Goal: Task Accomplishment & Management: Manage account settings

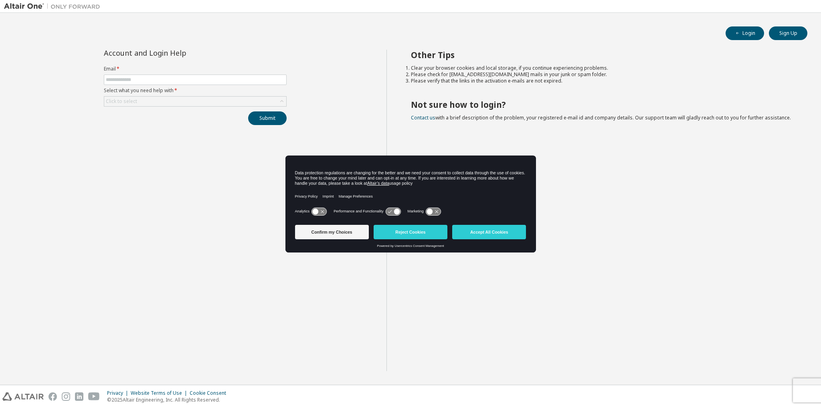
drag, startPoint x: 479, startPoint y: 157, endPoint x: 478, endPoint y: 201, distance: 43.3
click at [478, 201] on div "Data protection regulations are changing for the better and we need your consen…" at bounding box center [411, 181] width 251 height 50
click at [480, 201] on div "Privacy Policy Imprint Manage Preferences" at bounding box center [410, 197] width 231 height 18
click at [313, 105] on div "Account and Login Help Email * Select what you need help with * Click to select…" at bounding box center [195, 211] width 383 height 322
drag, startPoint x: 475, startPoint y: 233, endPoint x: 464, endPoint y: 247, distance: 18.3
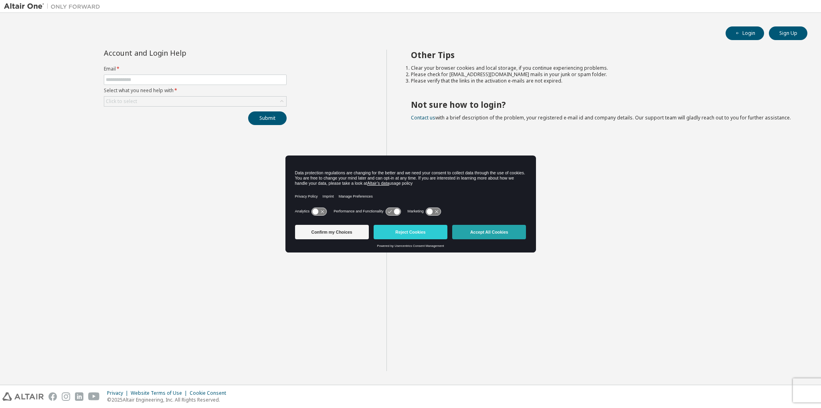
click at [464, 247] on div "Confirm my Choices Reject Cookies Accept All Cookies Powered by Usercentrics Co…" at bounding box center [410, 235] width 231 height 26
click at [481, 235] on button "Accept All Cookies" at bounding box center [489, 232] width 74 height 14
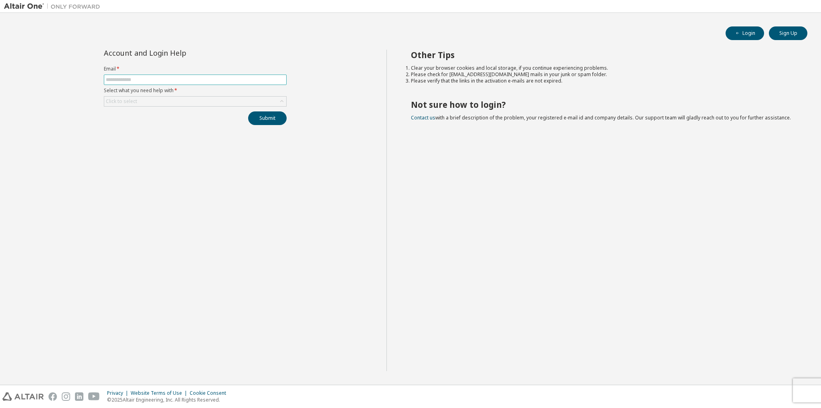
click at [131, 80] on input "text" at bounding box center [195, 80] width 179 height 6
click at [132, 80] on input "text" at bounding box center [195, 80] width 179 height 6
click at [103, 227] on div "Account and Login Help Email * Select what you need help with * Click to select…" at bounding box center [195, 211] width 383 height 322
click at [136, 101] on div "Click to select" at bounding box center [122, 101] width 34 height 9
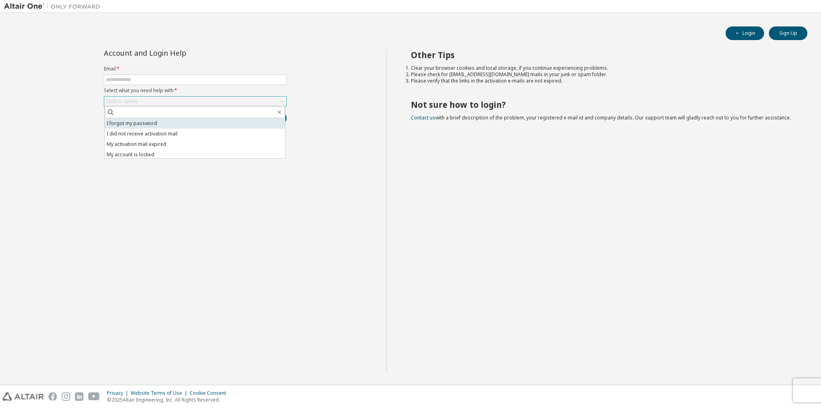
click at [128, 125] on li "I forgot my password" at bounding box center [195, 123] width 180 height 10
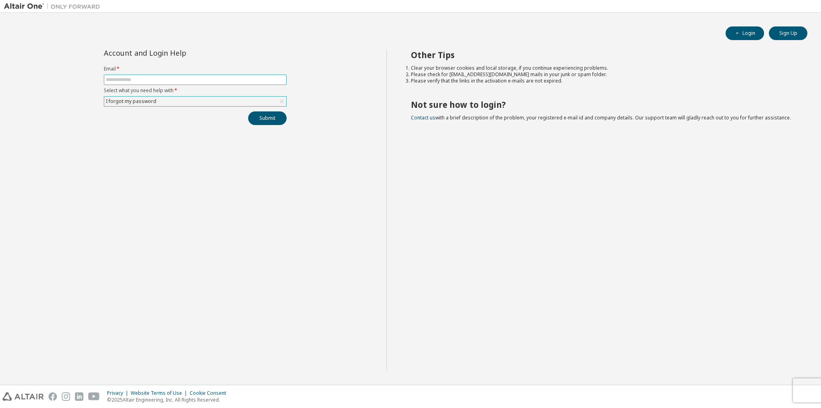
click at [116, 79] on input "text" at bounding box center [195, 80] width 179 height 6
type input "**********"
click at [268, 118] on button "Submit" at bounding box center [267, 118] width 38 height 14
click at [804, 393] on icon "button" at bounding box center [804, 391] width 5 height 5
click at [225, 101] on div "I forgot my password" at bounding box center [195, 102] width 182 height 10
